Goal: Task Accomplishment & Management: Use online tool/utility

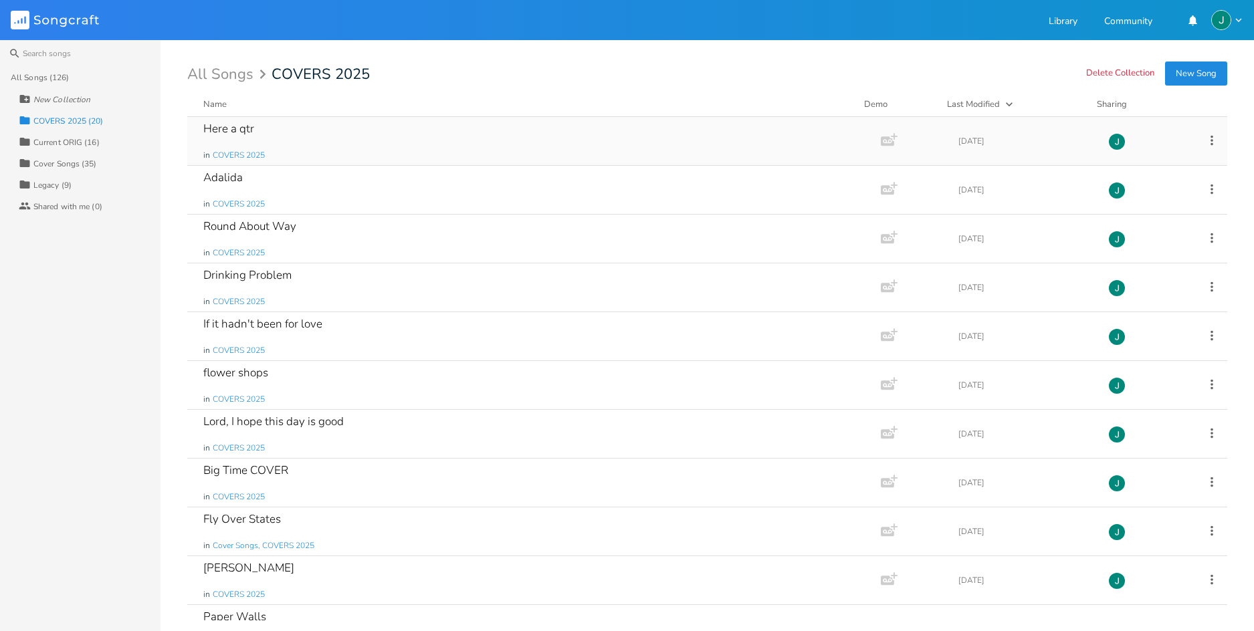
click at [221, 126] on div "Here a qtr" at bounding box center [228, 128] width 51 height 11
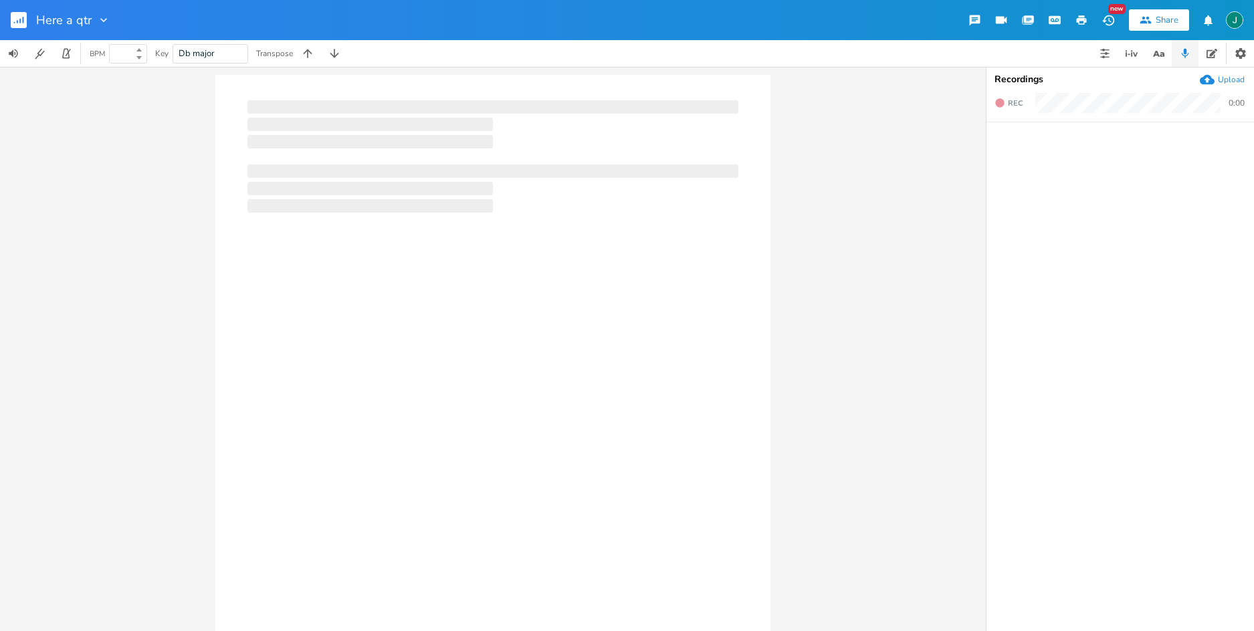
type input "100"
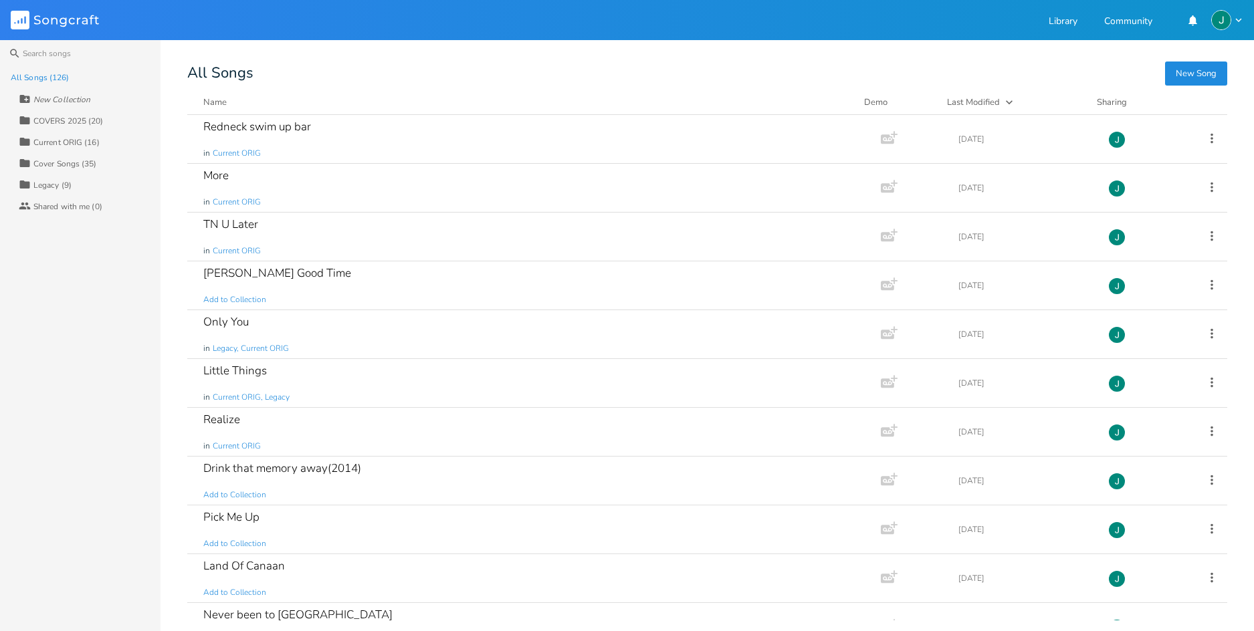
click at [65, 120] on div "COVERS 2025 (20)" at bounding box center [68, 121] width 70 height 8
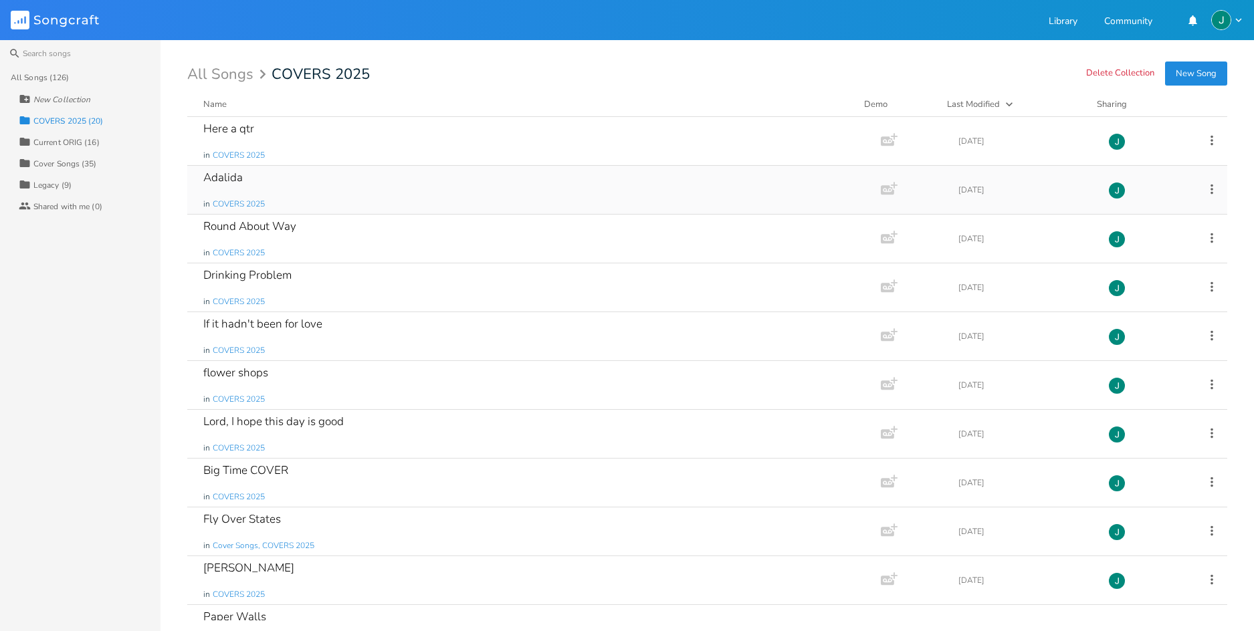
click at [208, 177] on div "Adalida" at bounding box center [222, 177] width 39 height 11
